Goal: Task Accomplishment & Management: Manage account settings

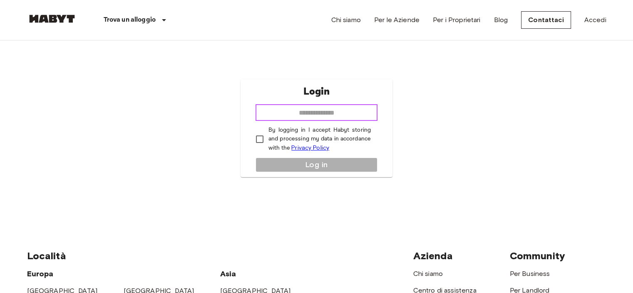
click at [321, 119] on input "email" at bounding box center [317, 112] width 122 height 17
type input "**********"
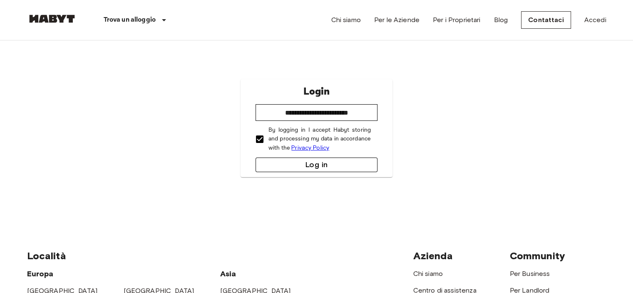
click at [295, 159] on button "Log in" at bounding box center [317, 164] width 122 height 15
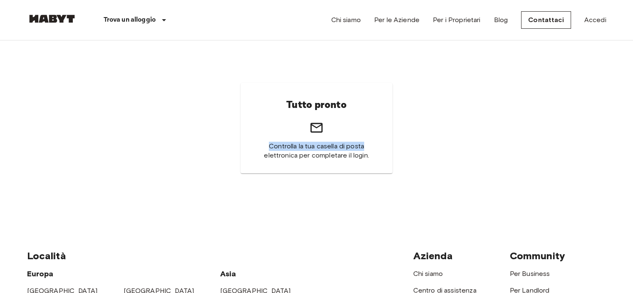
drag, startPoint x: 403, startPoint y: 77, endPoint x: 519, endPoint y: 50, distance: 119.0
click at [519, 50] on div "Tutto pronto Controlla la tua casella di posta elettronica per completare il lo…" at bounding box center [316, 128] width 579 height 176
click at [441, 110] on div "Tutto pronto Controlla la tua casella di posta elettronica per completare il lo…" at bounding box center [316, 128] width 579 height 176
click at [58, 13] on div "Trova un alloggio Europa Amsterdam Berlino Bruxelles Colonia Düsseldorf Francof…" at bounding box center [111, 20] width 169 height 40
click at [67, 18] on img at bounding box center [52, 19] width 50 height 8
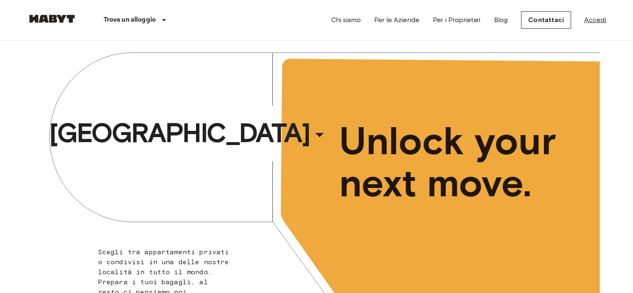
click at [600, 21] on link "Accedi" at bounding box center [595, 20] width 22 height 10
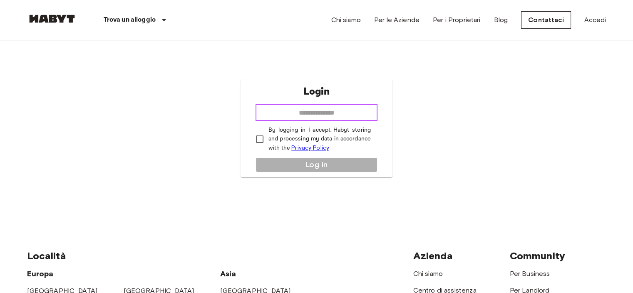
click at [314, 117] on input "email" at bounding box center [317, 112] width 122 height 17
type input "**********"
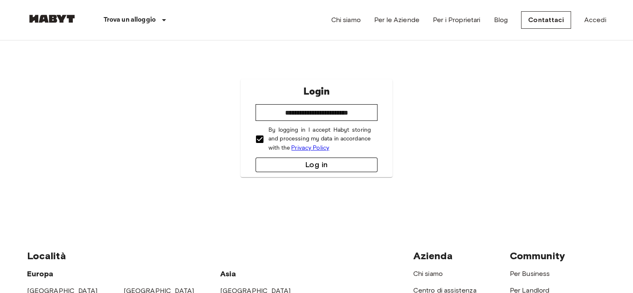
click at [284, 159] on button "Log in" at bounding box center [317, 164] width 122 height 15
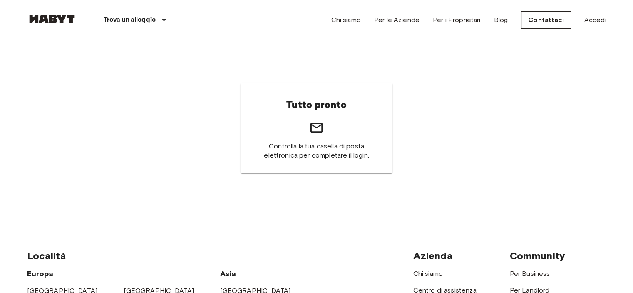
click at [599, 20] on link "Accedi" at bounding box center [595, 20] width 22 height 10
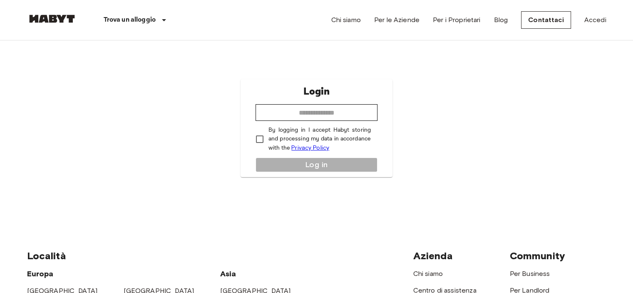
click at [54, 15] on img at bounding box center [52, 19] width 50 height 8
